Goal: Task Accomplishment & Management: Complete application form

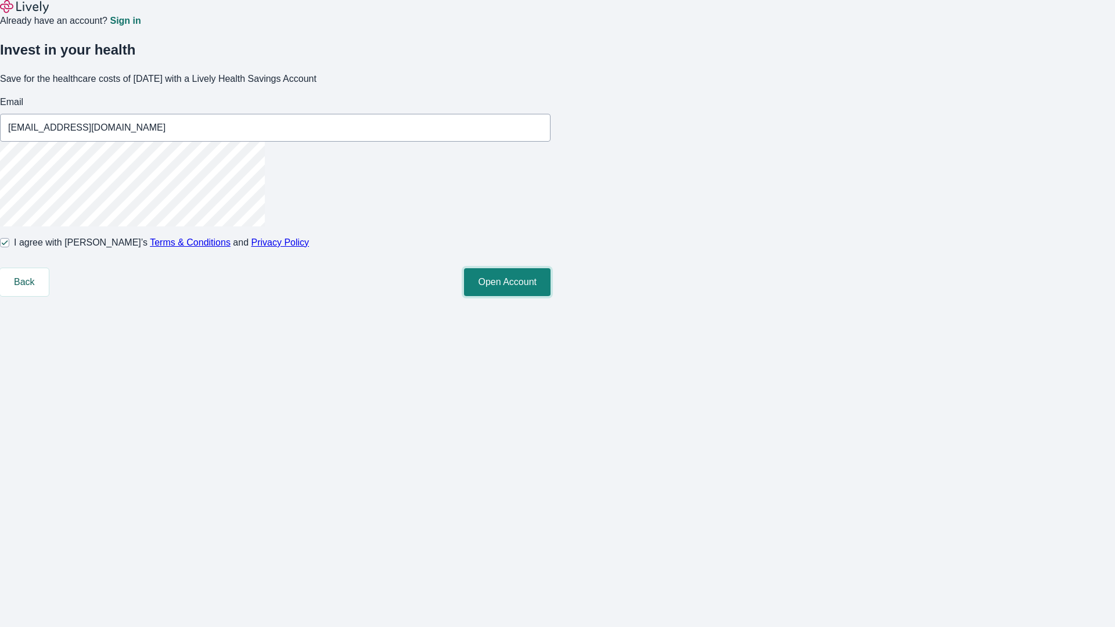
click at [550, 296] on button "Open Account" at bounding box center [507, 282] width 87 height 28
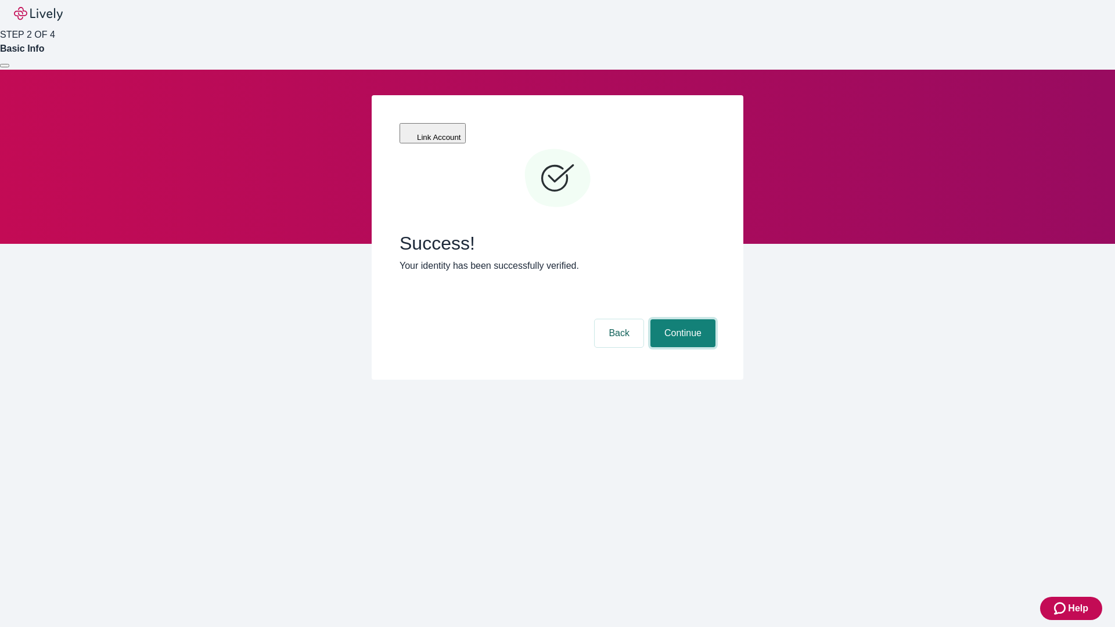
click at [681, 319] on button "Continue" at bounding box center [682, 333] width 65 height 28
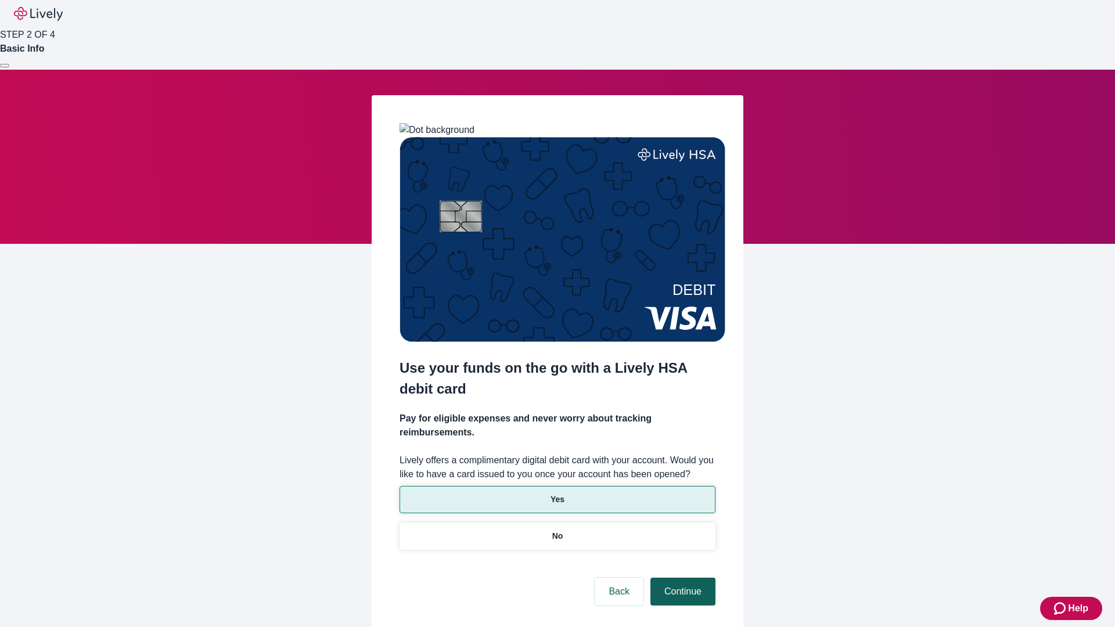
click at [557, 530] on p "No" at bounding box center [557, 536] width 11 height 12
click at [681, 578] on button "Continue" at bounding box center [682, 592] width 65 height 28
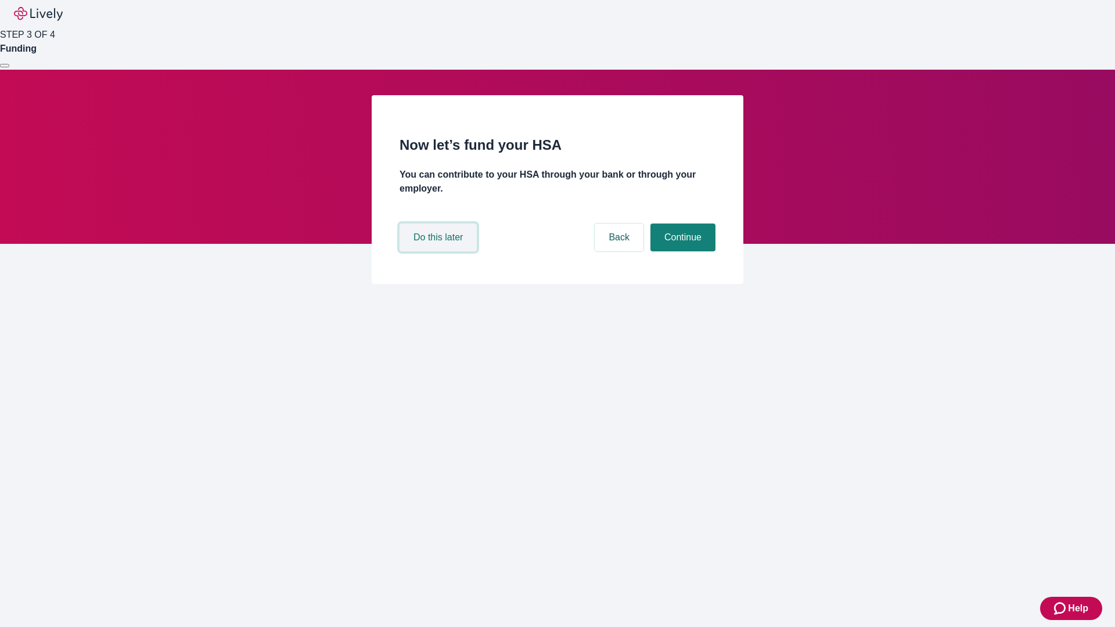
click at [440, 251] on button "Do this later" at bounding box center [437, 238] width 77 height 28
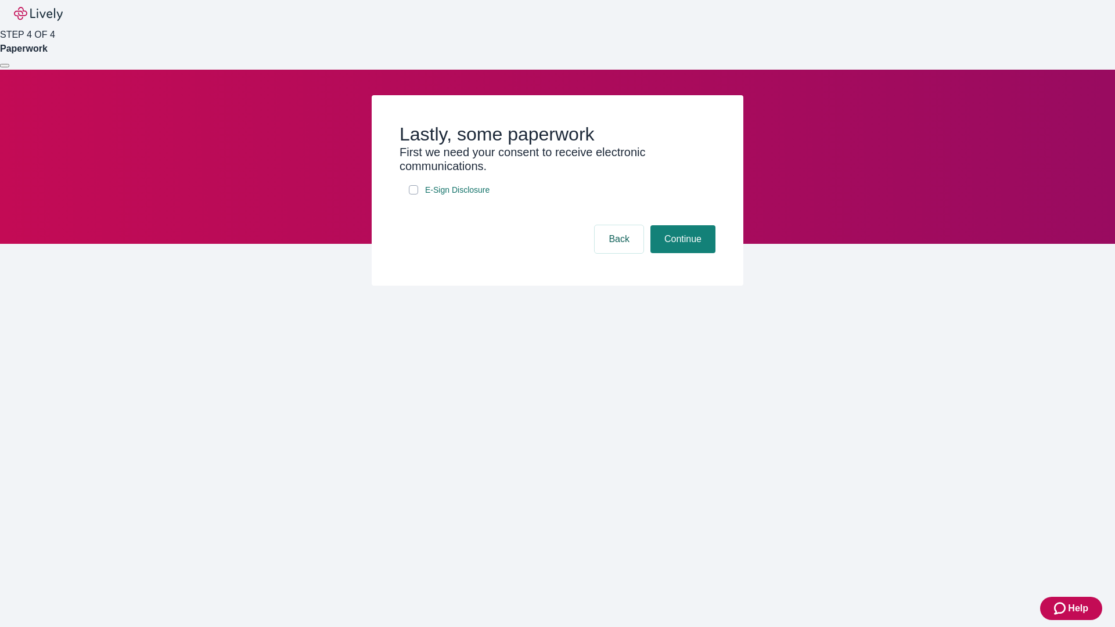
click at [413, 195] on input "E-Sign Disclosure" at bounding box center [413, 189] width 9 height 9
checkbox input "true"
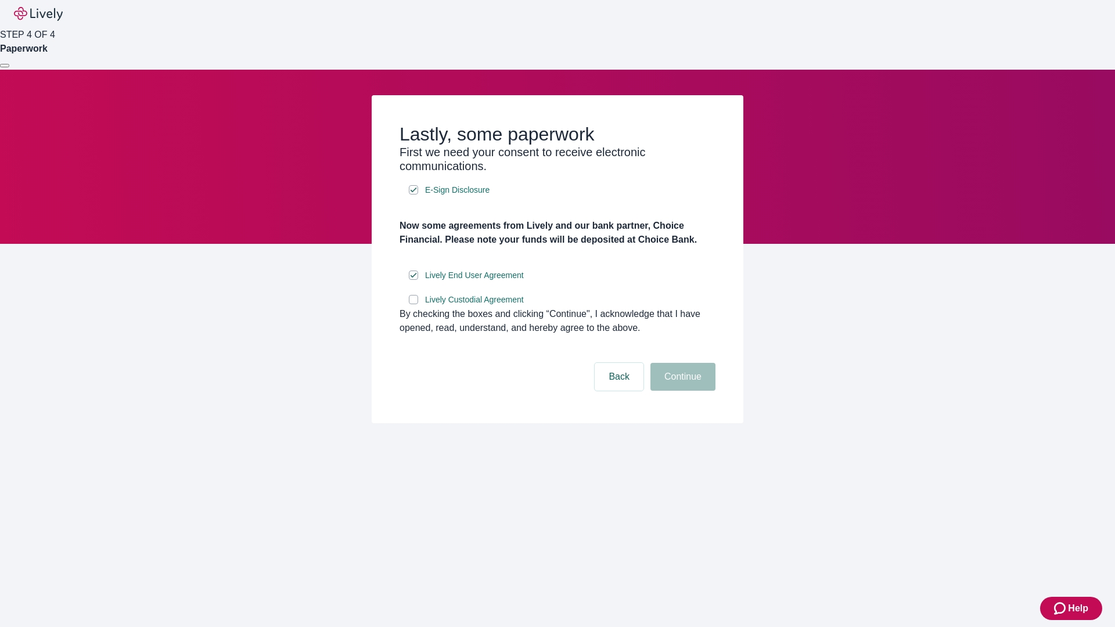
click at [413, 304] on input "Lively Custodial Agreement" at bounding box center [413, 299] width 9 height 9
checkbox input "true"
click at [681, 391] on button "Continue" at bounding box center [682, 377] width 65 height 28
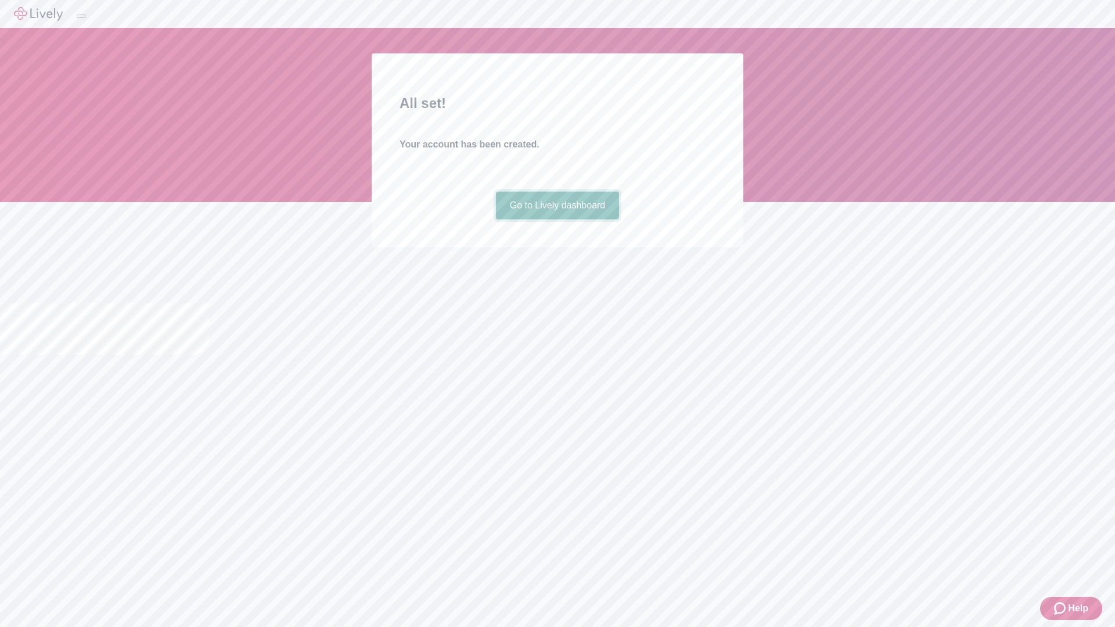
click at [557, 219] on link "Go to Lively dashboard" at bounding box center [558, 206] width 124 height 28
